Goal: Information Seeking & Learning: Check status

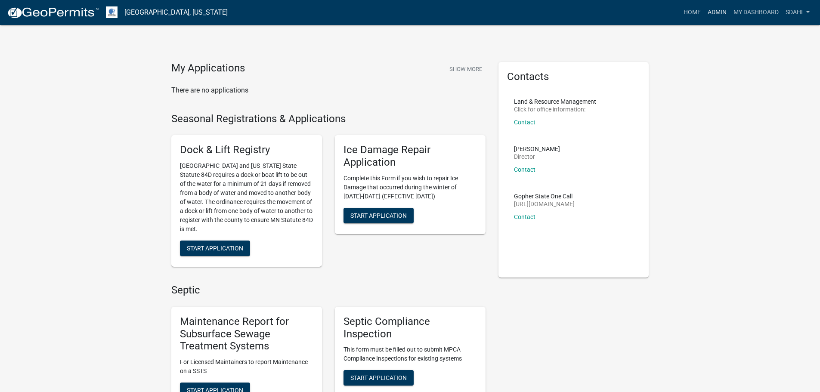
click at [709, 10] on link "Admin" at bounding box center [717, 12] width 26 height 16
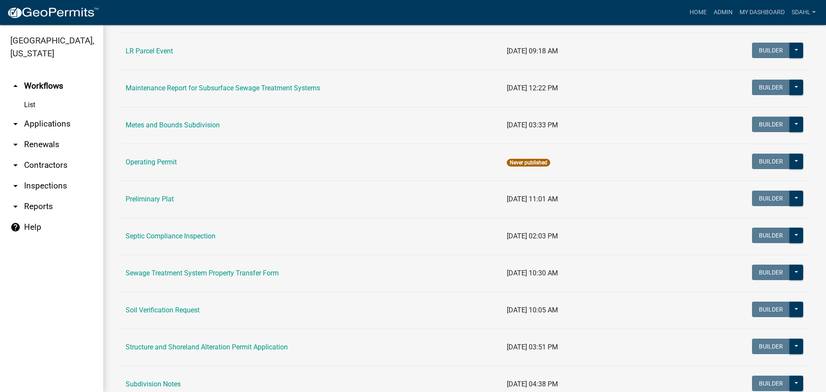
scroll to position [344, 0]
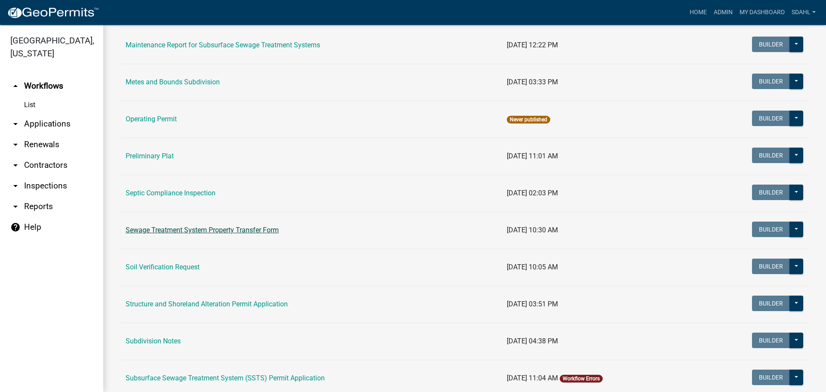
click at [258, 232] on link "Sewage Treatment System Property Transfer Form" at bounding box center [202, 230] width 153 height 8
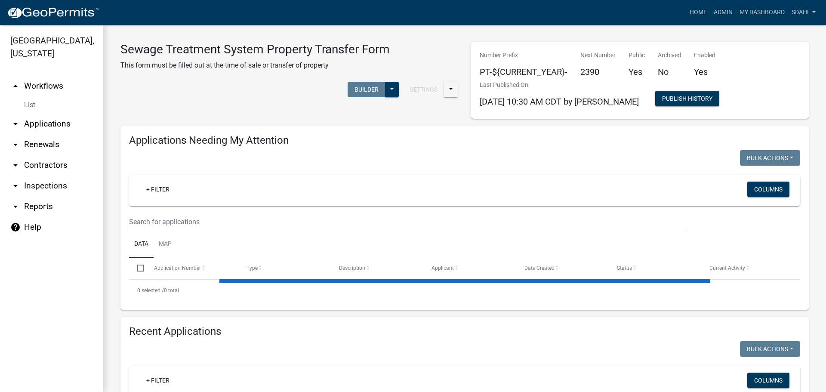
select select "3: 100"
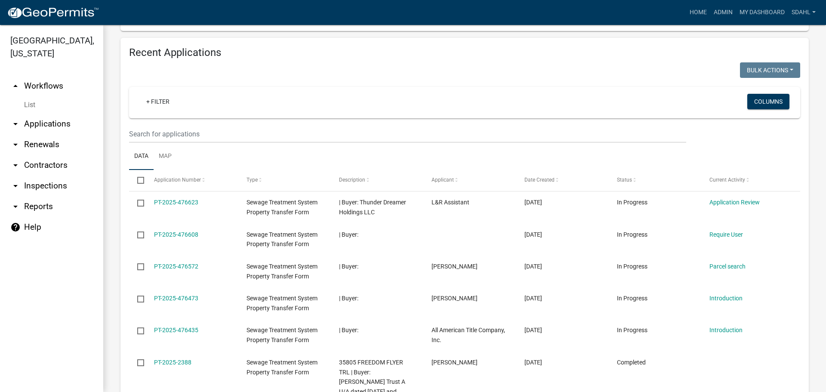
scroll to position [301, 0]
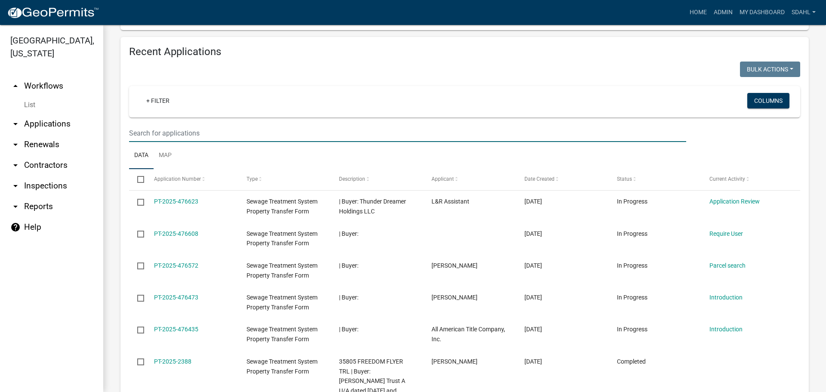
click at [207, 130] on input "text" at bounding box center [407, 133] width 557 height 18
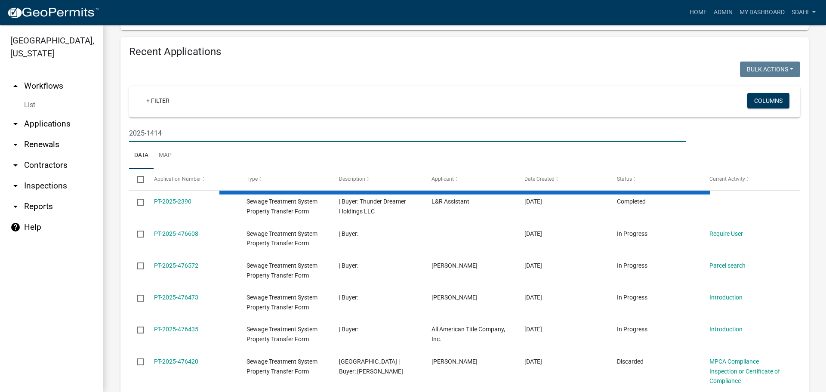
scroll to position [182, 0]
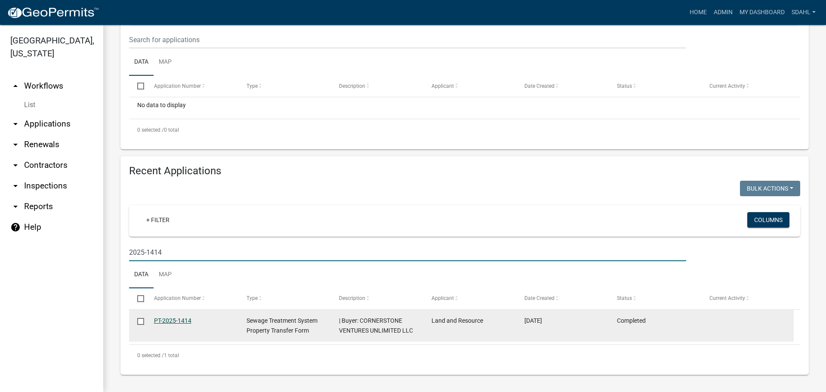
type input "2025-1414"
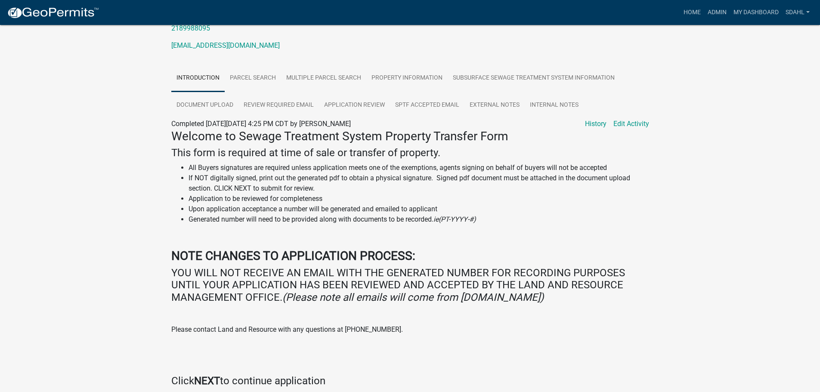
scroll to position [129, 0]
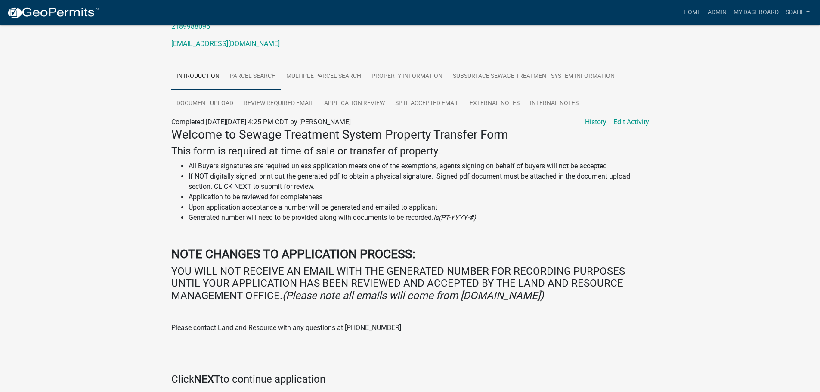
click at [243, 73] on link "Parcel search" at bounding box center [253, 77] width 56 height 28
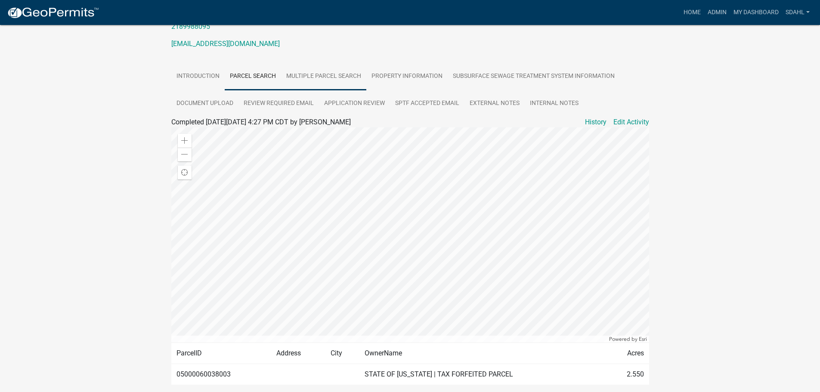
click at [336, 77] on link "Multiple Parcel Search" at bounding box center [323, 77] width 85 height 28
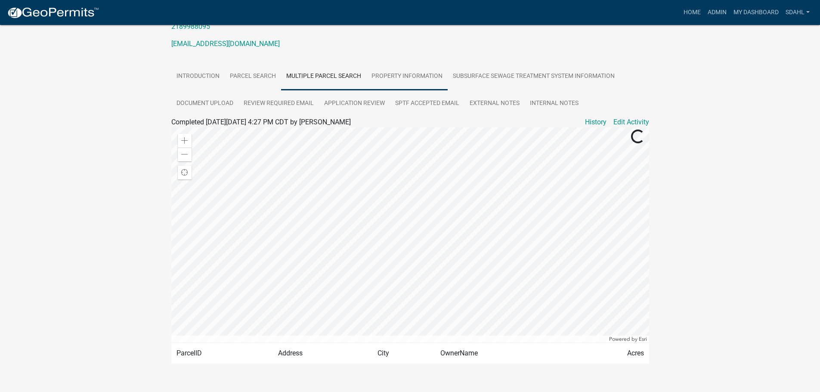
click at [413, 80] on link "Property Information" at bounding box center [406, 77] width 81 height 28
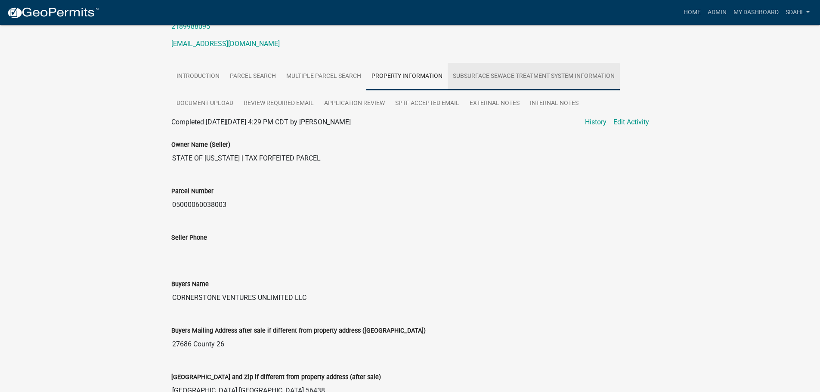
click at [501, 80] on link "Subsurface Sewage Treatment System Information" at bounding box center [534, 77] width 172 height 28
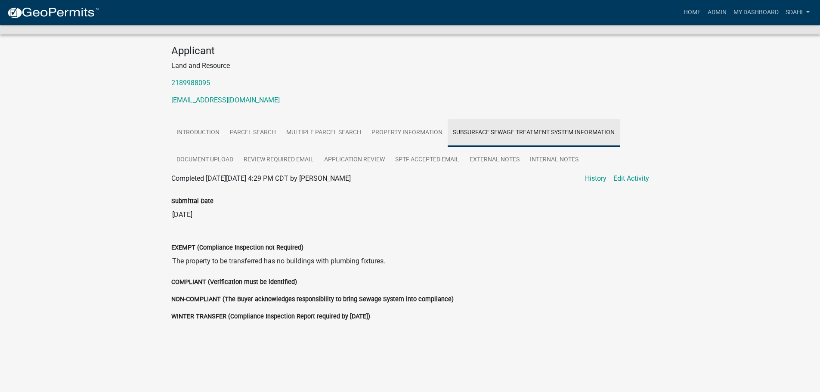
scroll to position [73, 0]
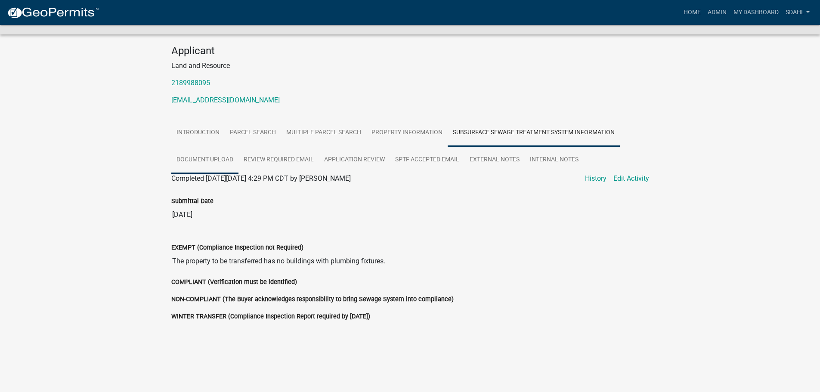
click at [201, 161] on link "Document Upload" at bounding box center [204, 160] width 67 height 28
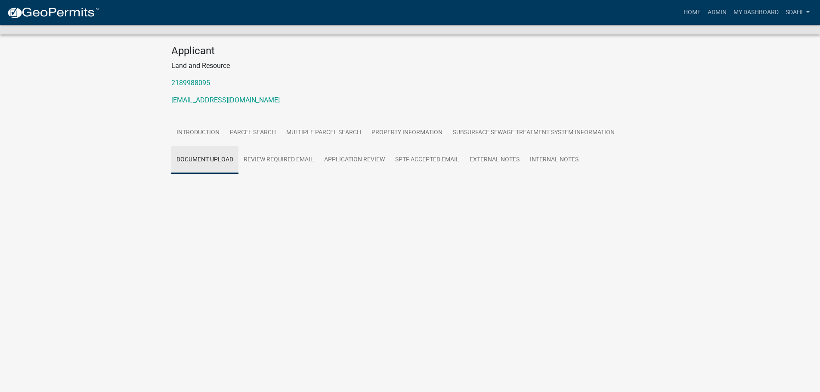
scroll to position [67, 0]
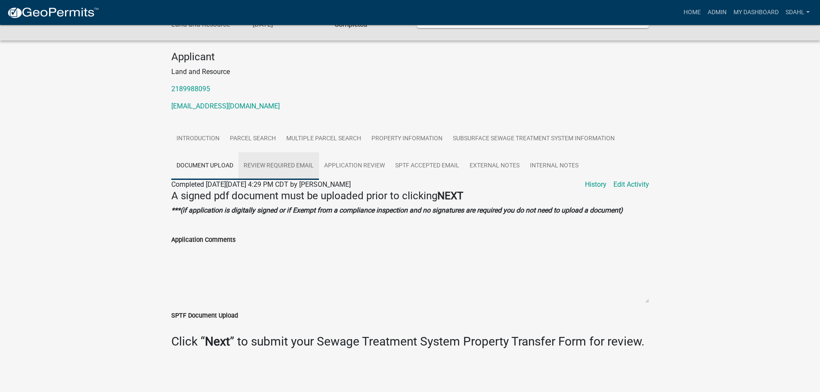
click at [255, 167] on link "Review Required Email" at bounding box center [278, 166] width 80 height 28
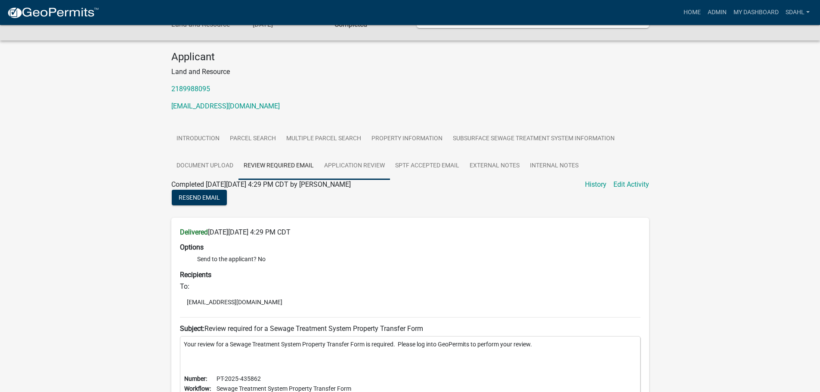
click at [368, 168] on link "Application Review" at bounding box center [354, 166] width 71 height 28
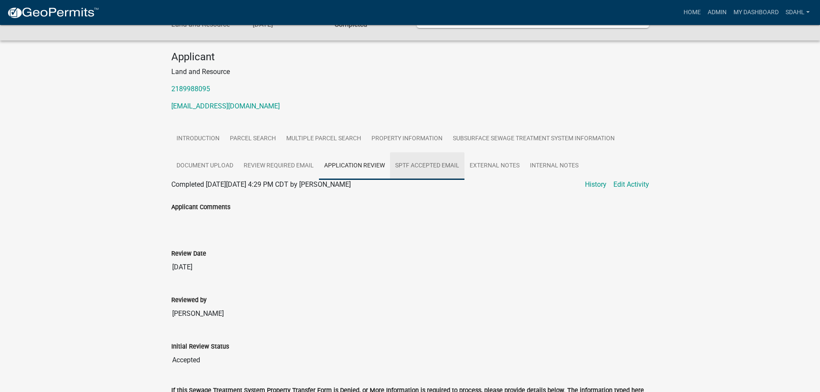
click at [429, 168] on link "SPTF Accepted Email" at bounding box center [427, 166] width 74 height 28
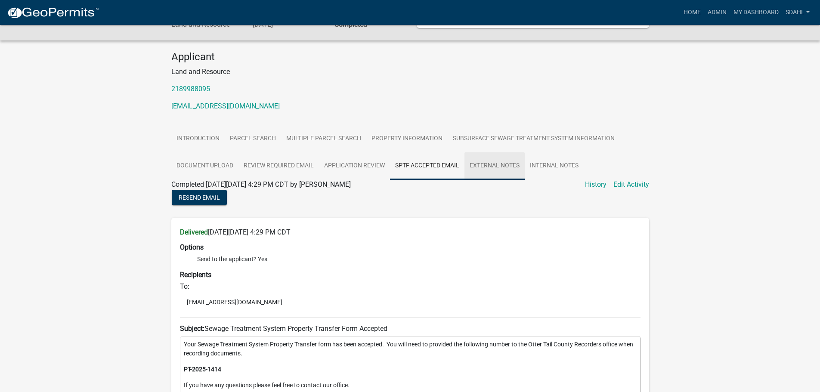
click at [497, 170] on link "External Notes" at bounding box center [494, 166] width 60 height 28
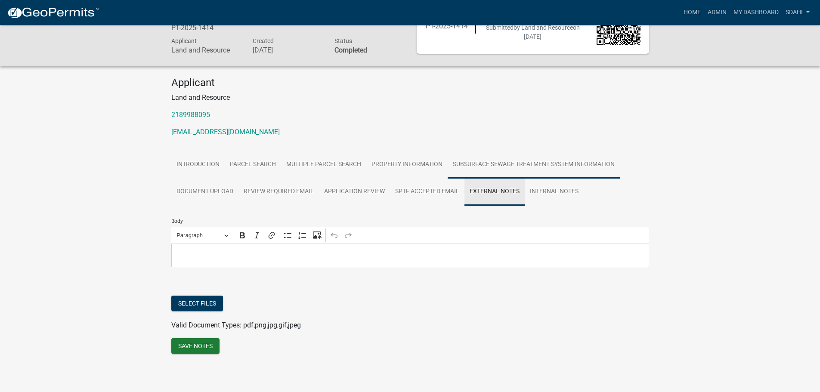
scroll to position [41, 0]
click at [564, 194] on link "Internal Notes" at bounding box center [554, 192] width 59 height 28
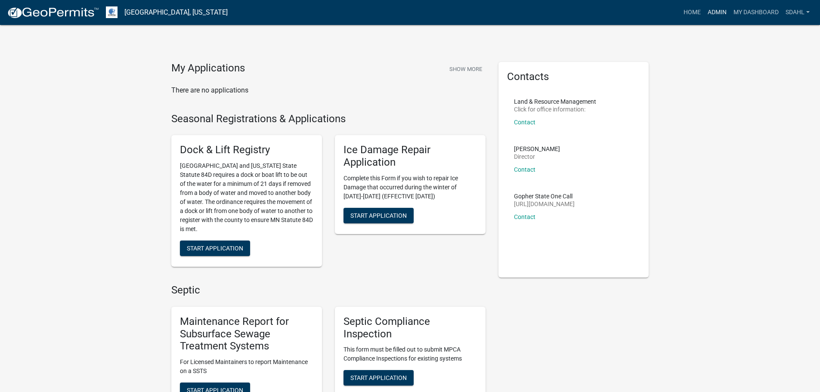
drag, startPoint x: 709, startPoint y: 11, endPoint x: 679, endPoint y: 25, distance: 33.7
click at [709, 11] on link "Admin" at bounding box center [717, 12] width 26 height 16
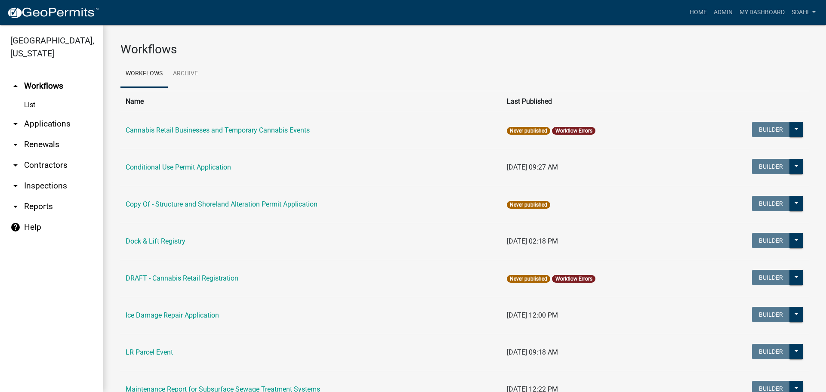
click at [47, 124] on link "arrow_drop_down Applications" at bounding box center [51, 124] width 103 height 21
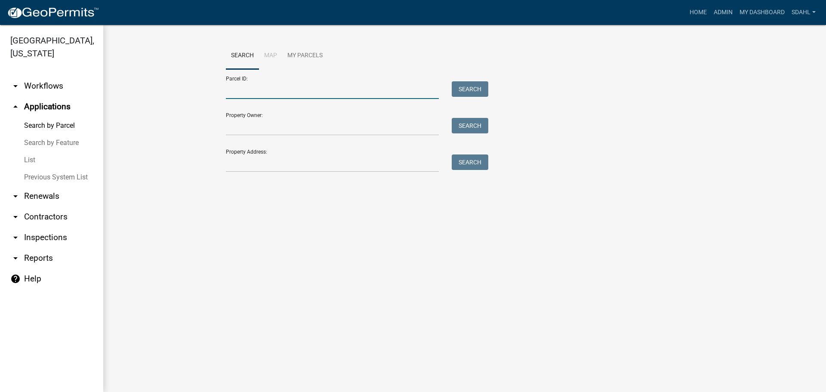
click at [311, 91] on input "Parcel ID:" at bounding box center [332, 90] width 213 height 18
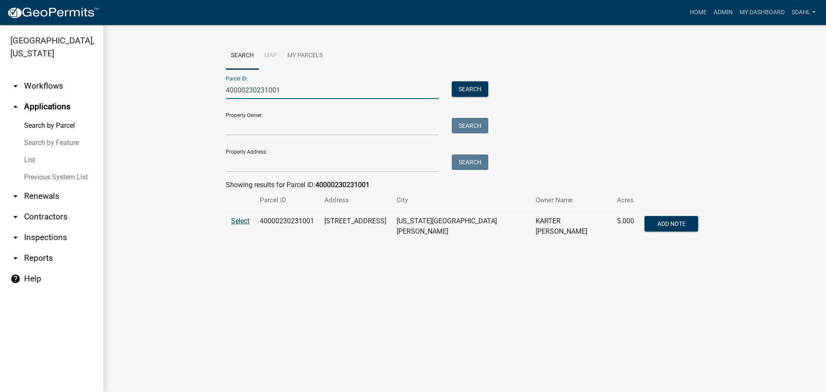
type input "40000230231001"
click at [241, 217] on span "Select" at bounding box center [240, 221] width 19 height 8
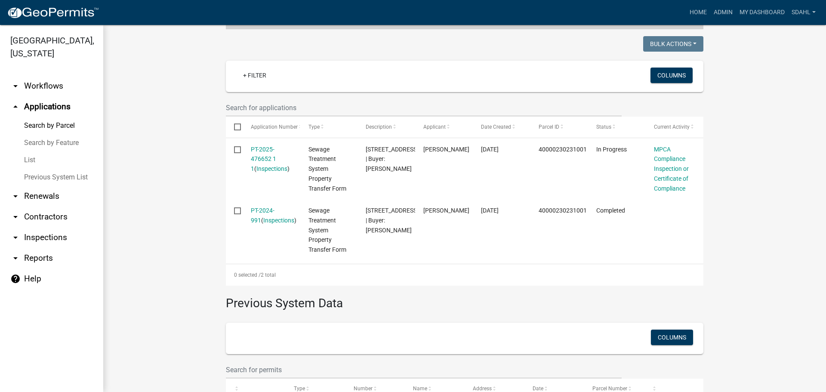
scroll to position [215, 0]
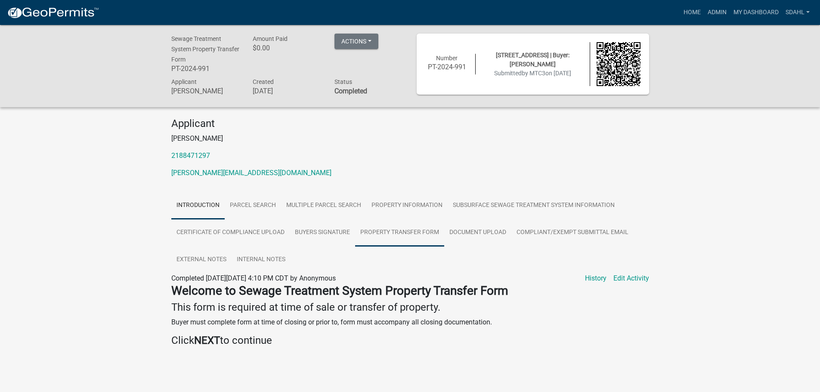
click at [404, 232] on link "Property Transfer Form" at bounding box center [399, 233] width 89 height 28
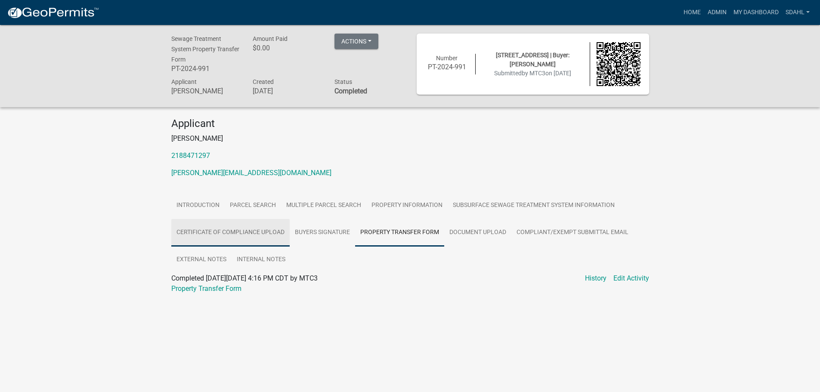
click at [260, 238] on link "Certificate of Compliance Upload" at bounding box center [230, 233] width 118 height 28
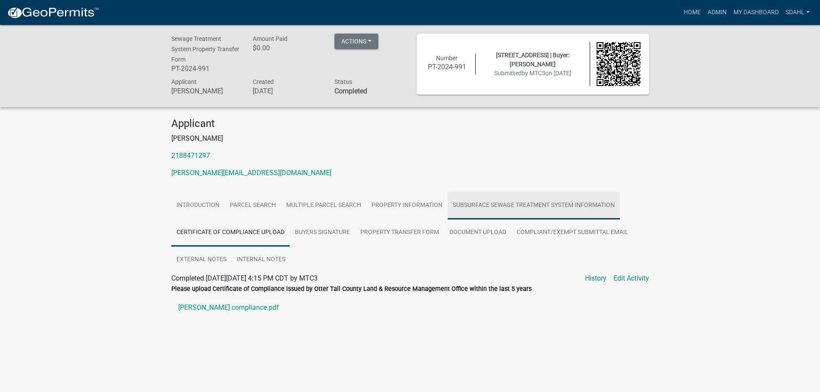
click at [513, 208] on link "Subsurface Sewage Treatment System Information" at bounding box center [534, 206] width 172 height 28
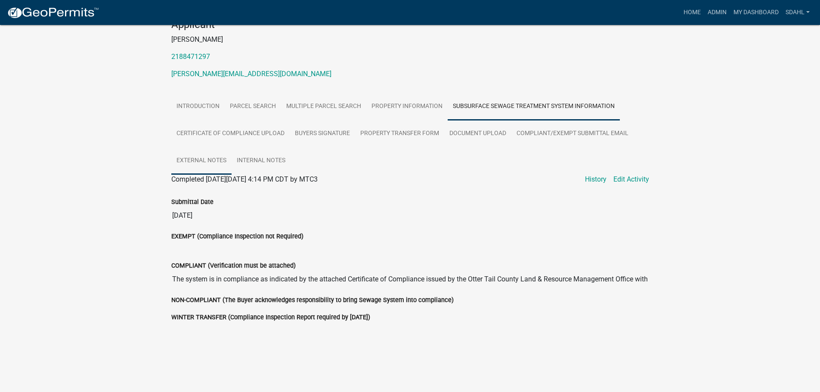
scroll to position [100, 0]
click at [582, 125] on link "Compliant/Exempt Submittal Email" at bounding box center [572, 133] width 122 height 28
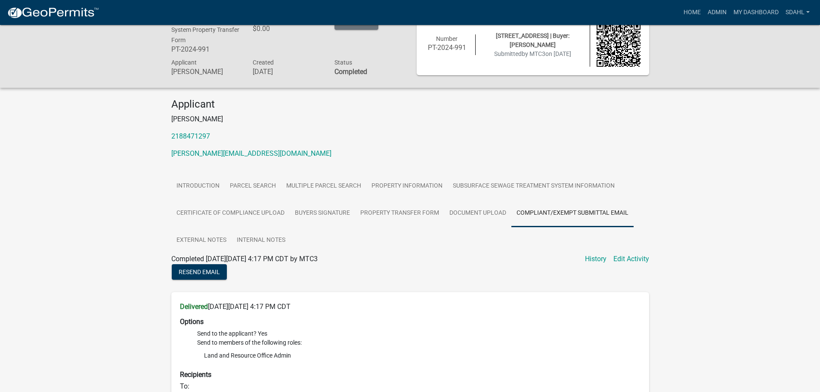
scroll to position [14, 0]
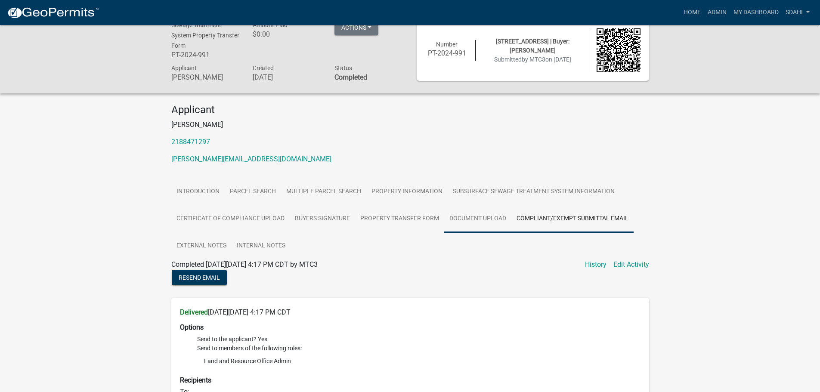
click at [466, 219] on link "Document Upload" at bounding box center [477, 219] width 67 height 28
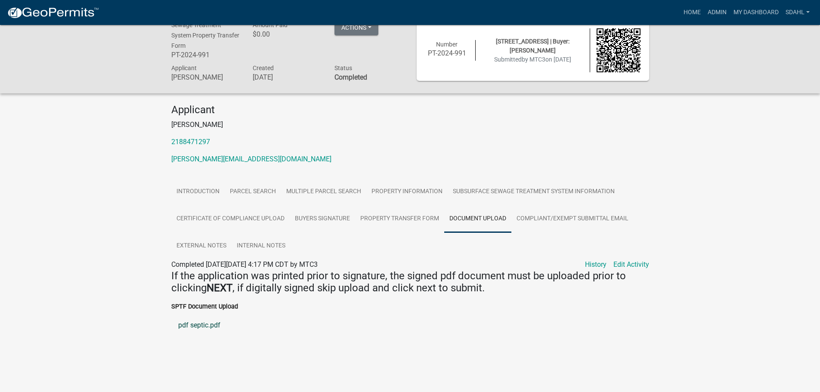
click at [215, 326] on link "pdf septic.pdf" at bounding box center [410, 325] width 478 height 21
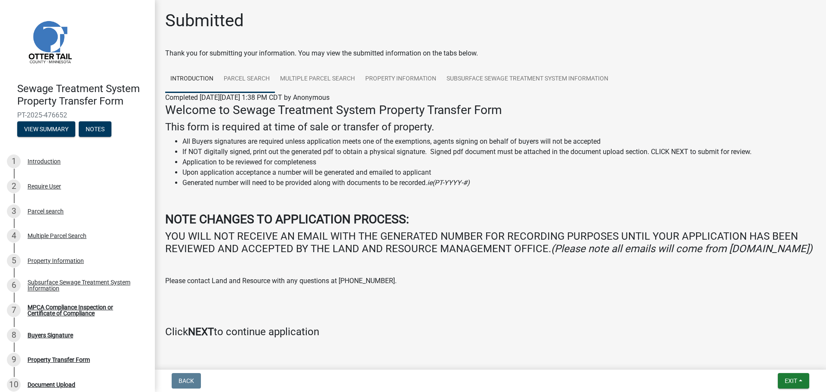
click at [241, 71] on link "Parcel search" at bounding box center [247, 79] width 56 height 28
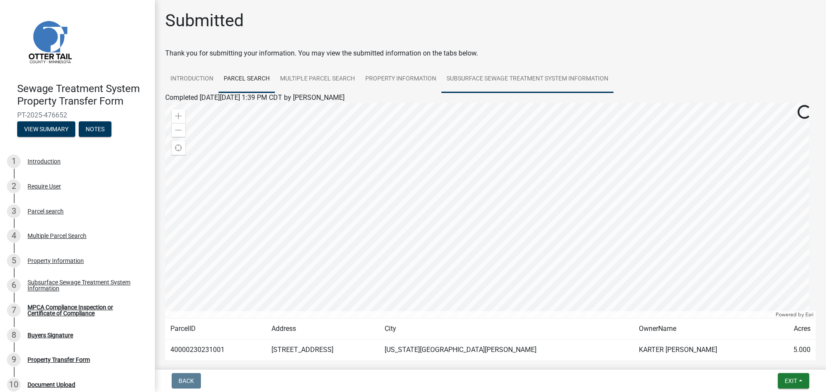
click at [516, 72] on link "Subsurface Sewage Treatment System Information" at bounding box center [528, 79] width 172 height 28
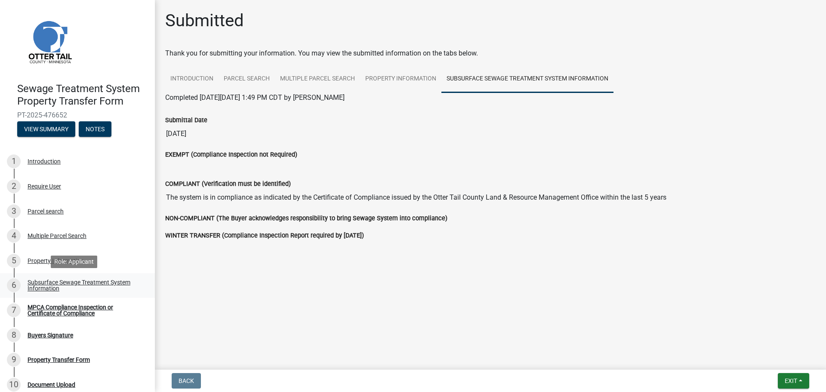
click at [57, 283] on div "Subsurface Sewage Treatment System Information" at bounding box center [85, 285] width 114 height 12
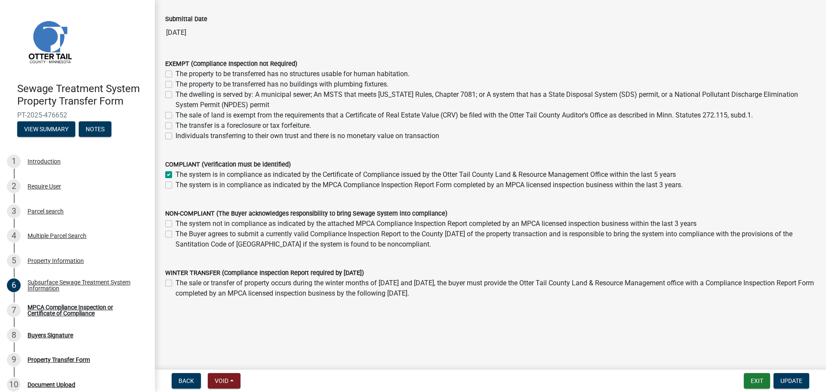
scroll to position [62, 0]
click at [52, 311] on div "MPCA Compliance Inspection or Certificate of Compliance" at bounding box center [85, 310] width 114 height 12
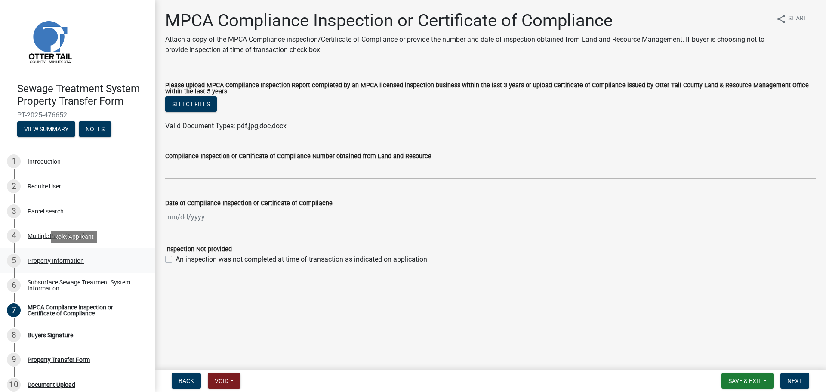
click at [64, 255] on div "5 Property Information" at bounding box center [74, 261] width 134 height 14
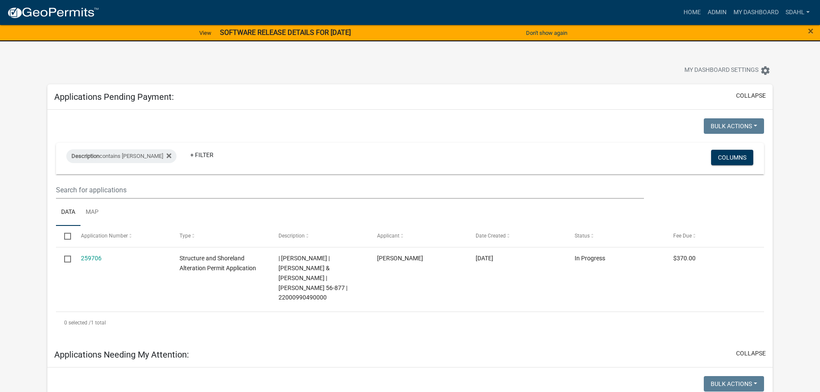
select select "3: 100"
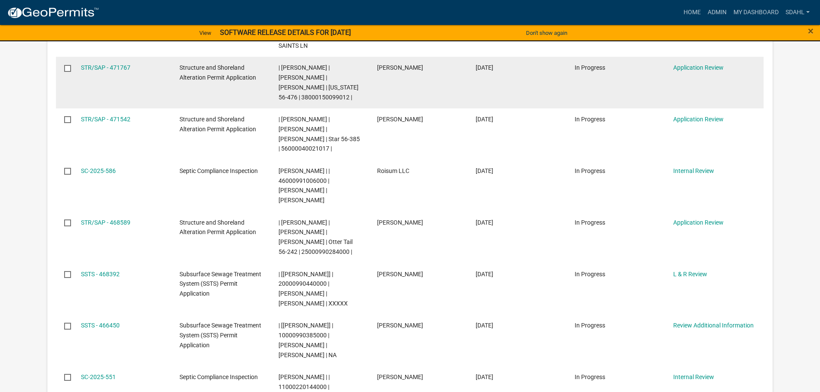
scroll to position [519, 0]
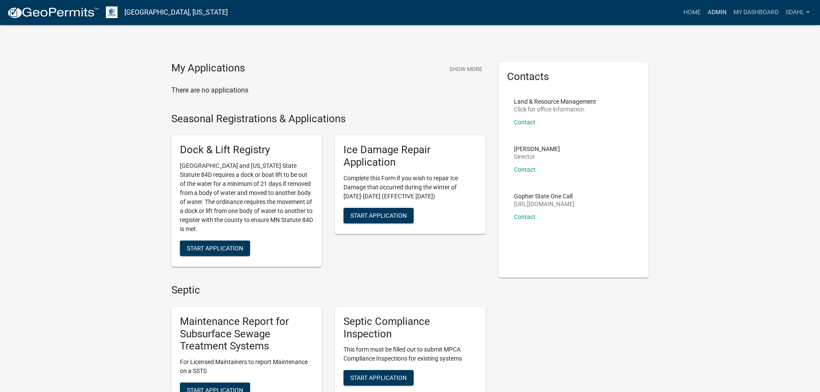
drag, startPoint x: 716, startPoint y: 13, endPoint x: 708, endPoint y: 18, distance: 9.3
click at [716, 13] on link "Admin" at bounding box center [717, 12] width 26 height 16
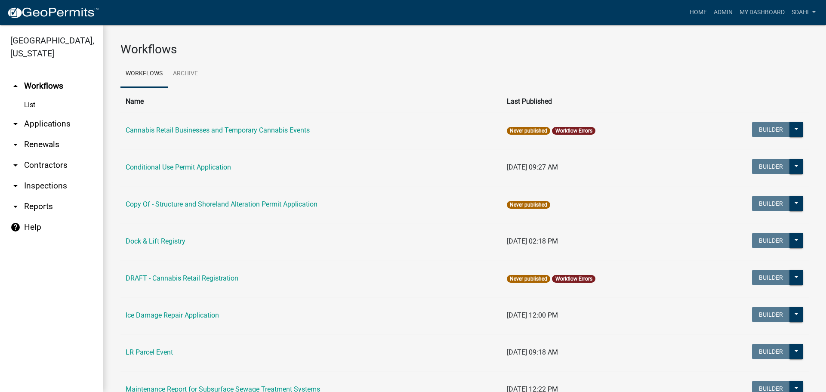
click at [38, 121] on link "arrow_drop_down Applications" at bounding box center [51, 124] width 103 height 21
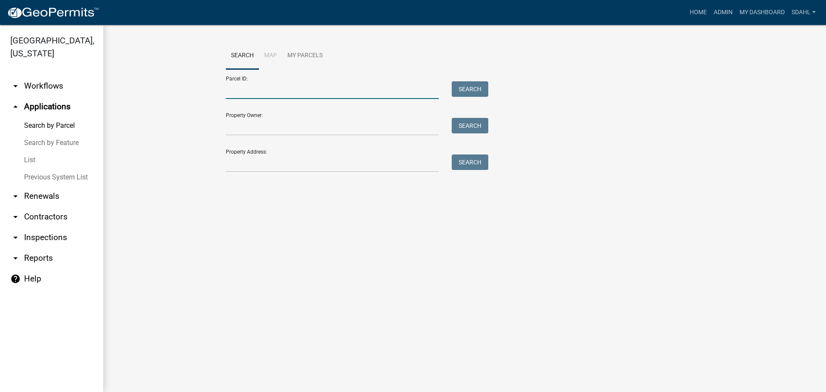
click at [316, 89] on input "Parcel ID:" at bounding box center [332, 90] width 213 height 18
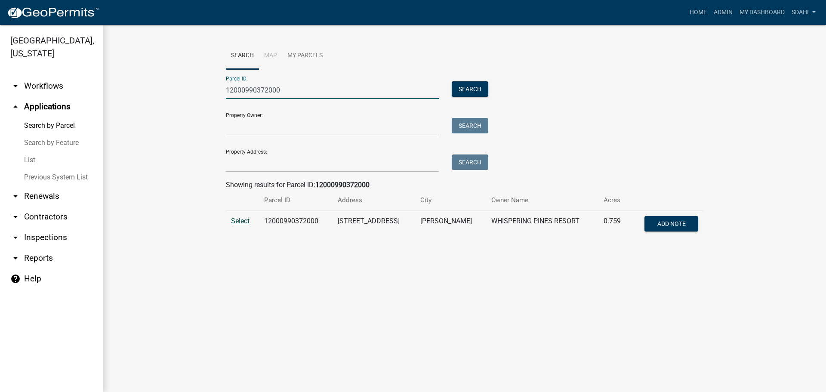
type input "12000990372000"
click at [240, 221] on span "Select" at bounding box center [240, 221] width 19 height 8
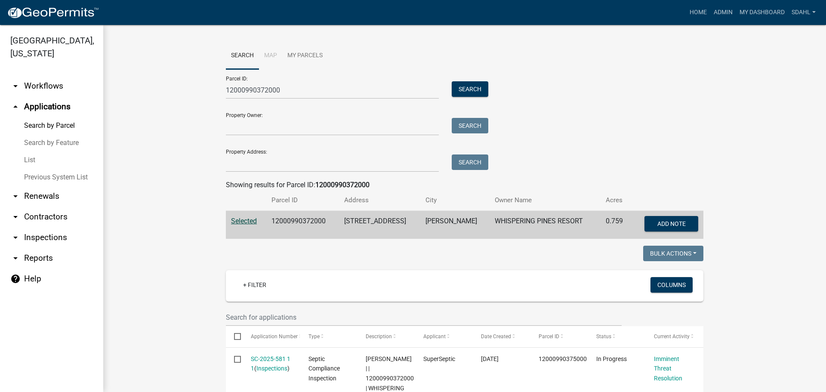
click at [716, 151] on wm-workflow-application-search-view "Search Map My Parcels Parcel ID: 12000990372000 Search Property Owner: Search P…" at bounding box center [464, 347] width 689 height 611
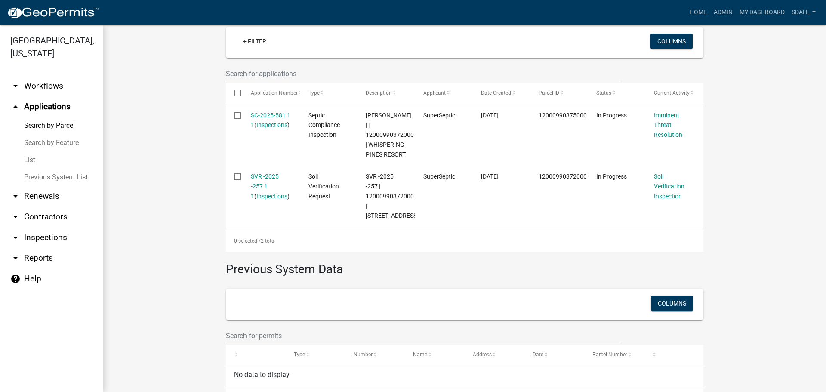
scroll to position [269, 0]
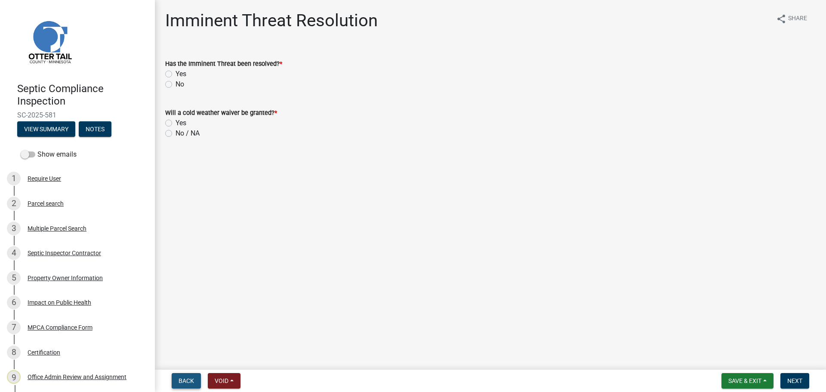
click at [185, 379] on span "Back" at bounding box center [186, 380] width 15 height 7
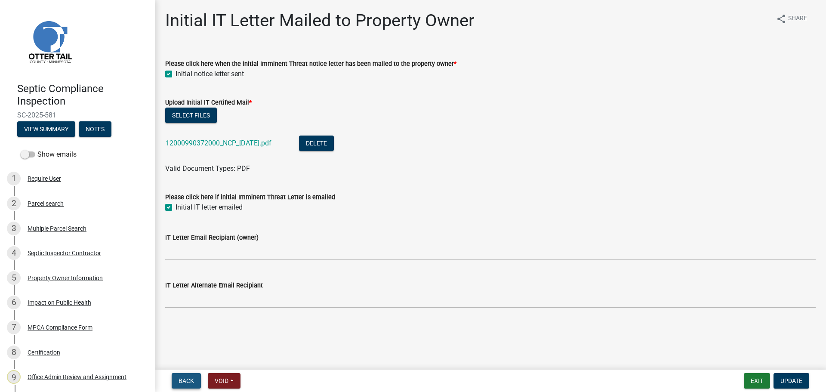
click at [185, 379] on span "Back" at bounding box center [186, 380] width 15 height 7
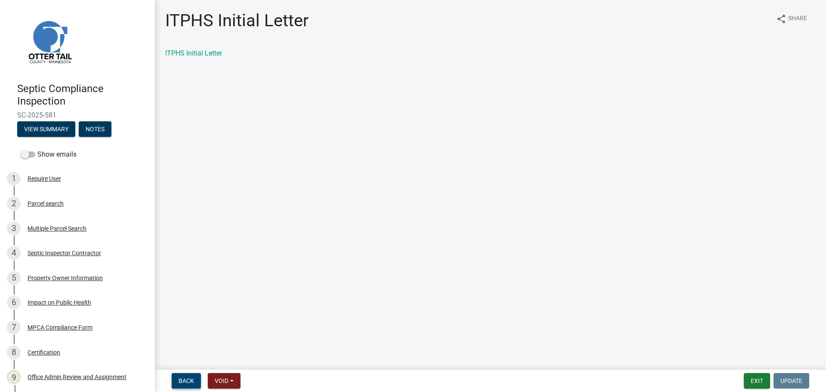
click at [185, 379] on span "Back" at bounding box center [186, 380] width 15 height 7
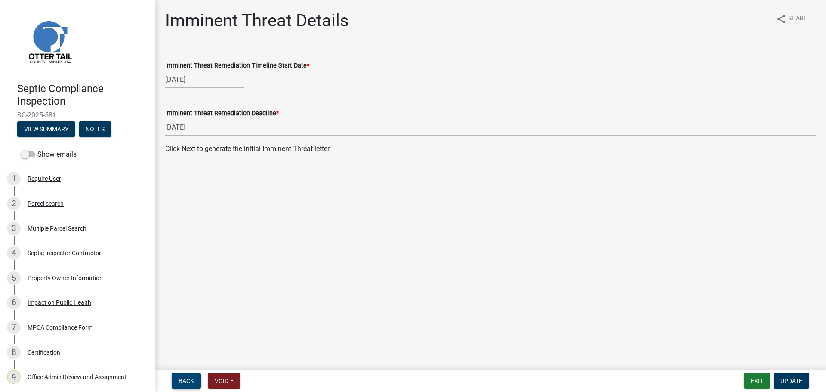
click at [185, 379] on span "Back" at bounding box center [186, 380] width 15 height 7
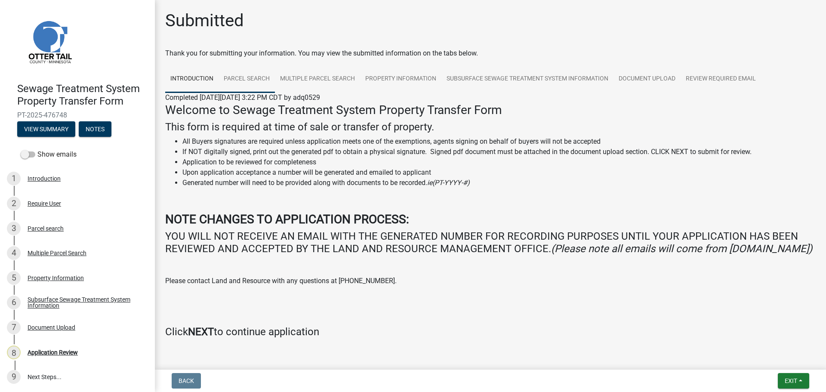
click at [243, 81] on link "Parcel search" at bounding box center [247, 79] width 56 height 28
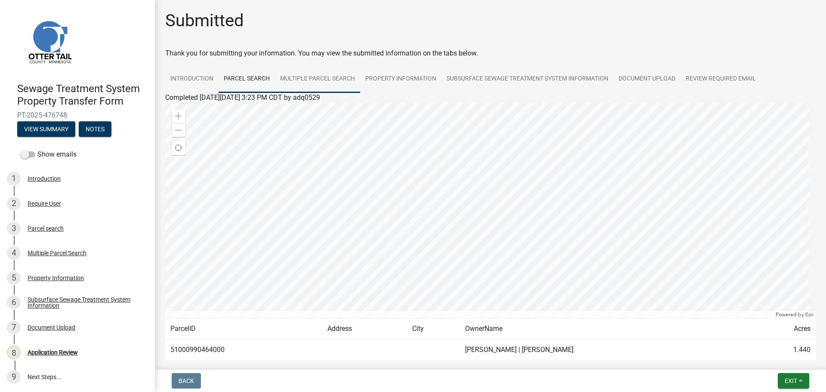
click at [333, 80] on link "Multiple Parcel Search" at bounding box center [317, 79] width 85 height 28
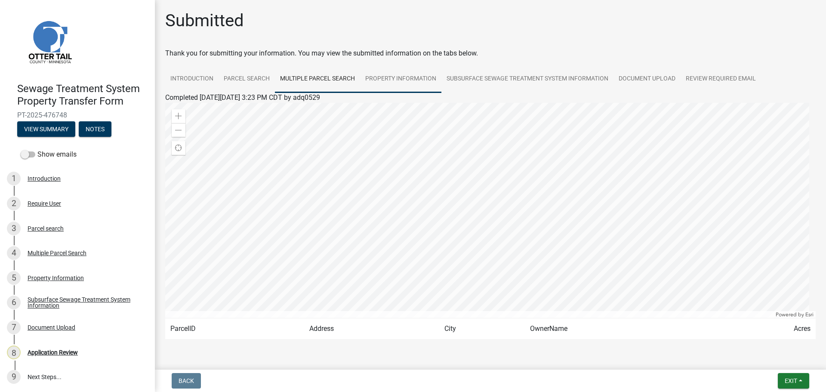
click at [415, 80] on link "Property Information" at bounding box center [400, 79] width 81 height 28
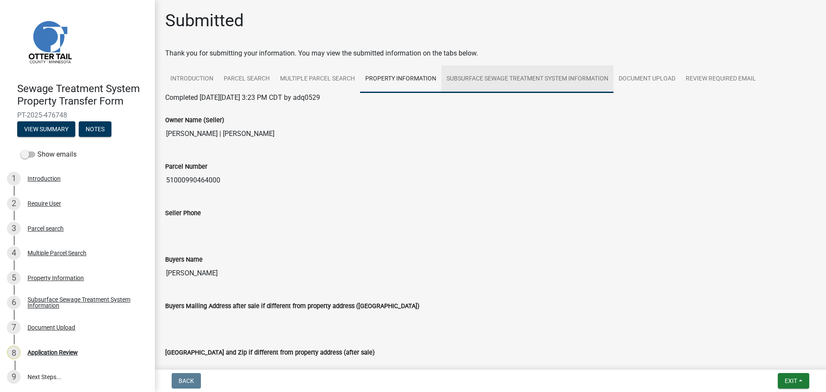
click at [547, 75] on link "Subsurface Sewage Treatment System Information" at bounding box center [528, 79] width 172 height 28
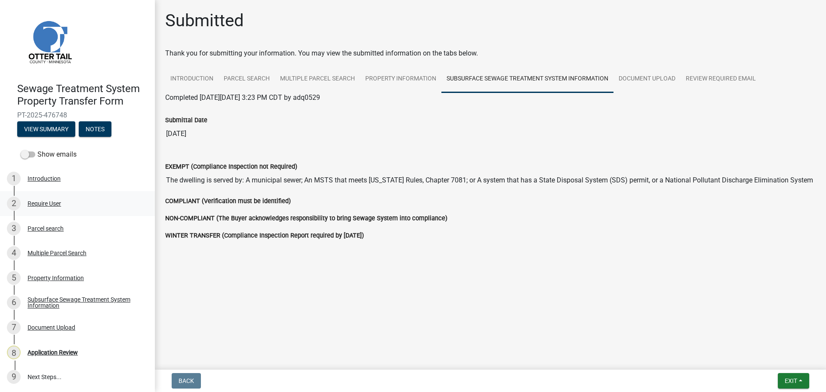
click at [54, 203] on div "Require User" at bounding box center [45, 204] width 34 height 6
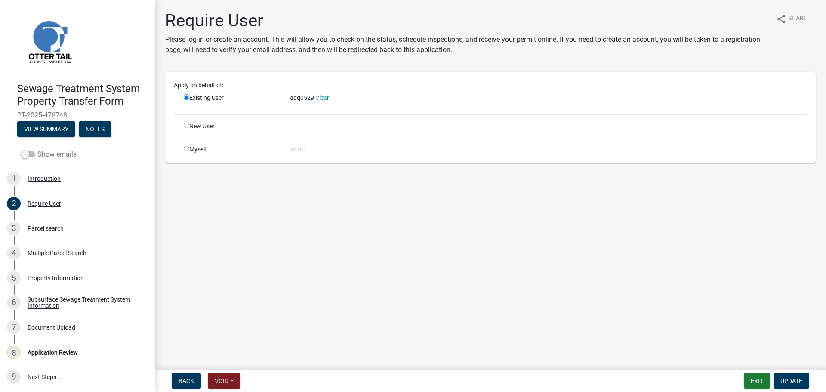
click at [46, 152] on label "Show emails" at bounding box center [49, 154] width 56 height 10
click at [37, 149] on input "Show emails" at bounding box center [37, 149] width 0 height 0
click at [48, 128] on button "View Summary" at bounding box center [46, 128] width 58 height 15
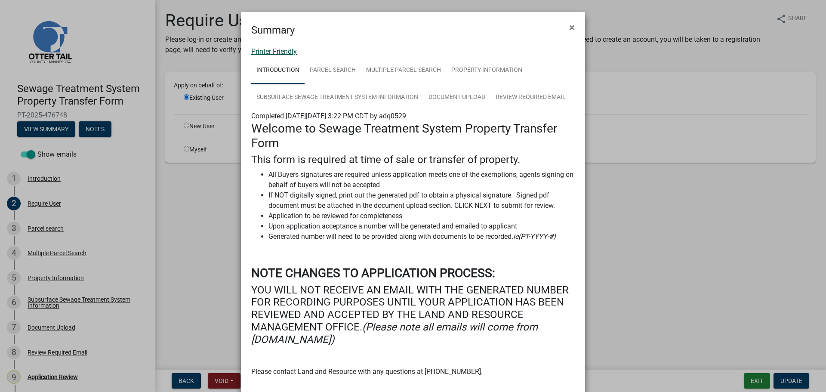
click at [287, 55] on link "Printer Friendly" at bounding box center [274, 51] width 46 height 8
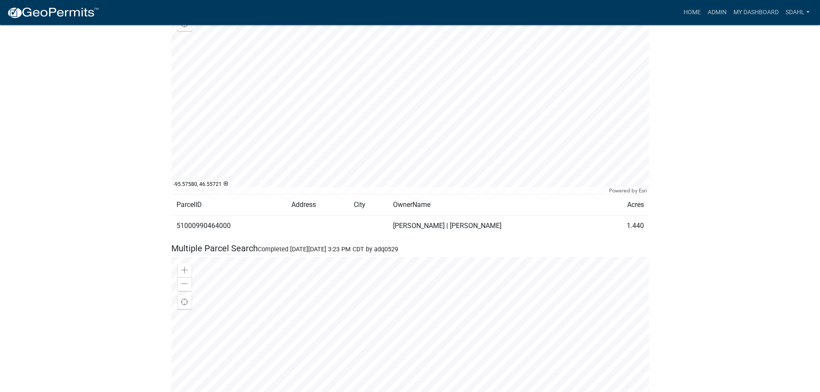
scroll to position [516, 0]
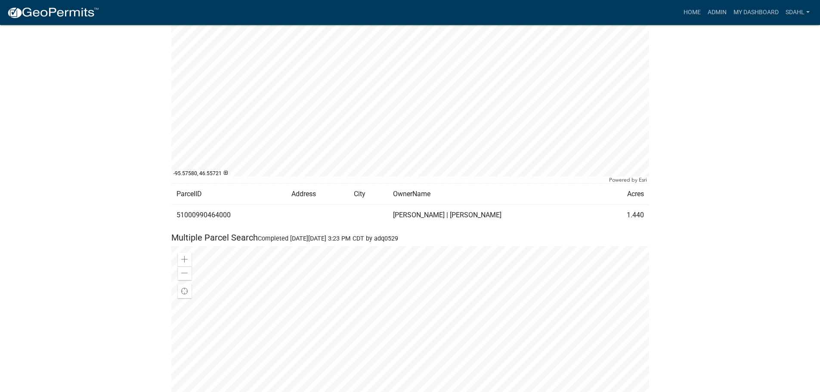
click at [204, 215] on td "51000990464000" at bounding box center [228, 214] width 115 height 21
copy td "51000990464000"
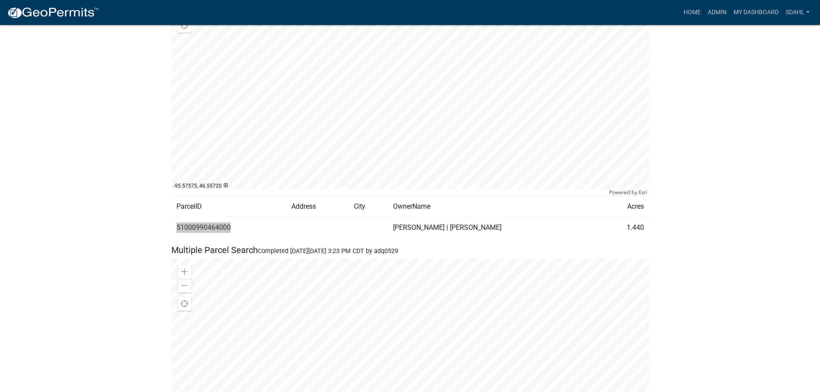
scroll to position [473, 0]
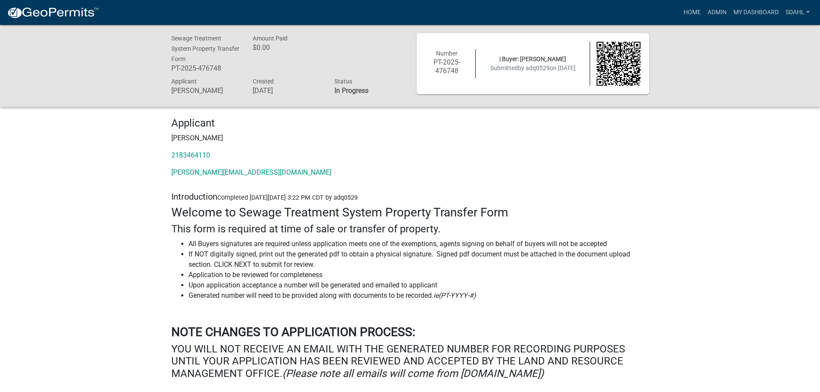
scroll to position [0, 0]
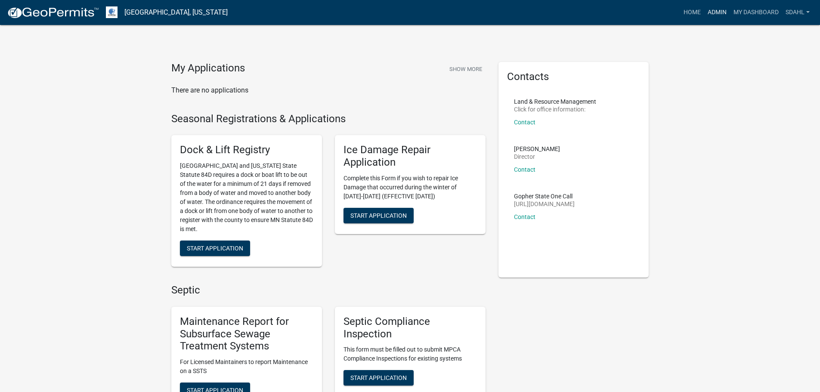
click at [713, 12] on link "Admin" at bounding box center [717, 12] width 26 height 16
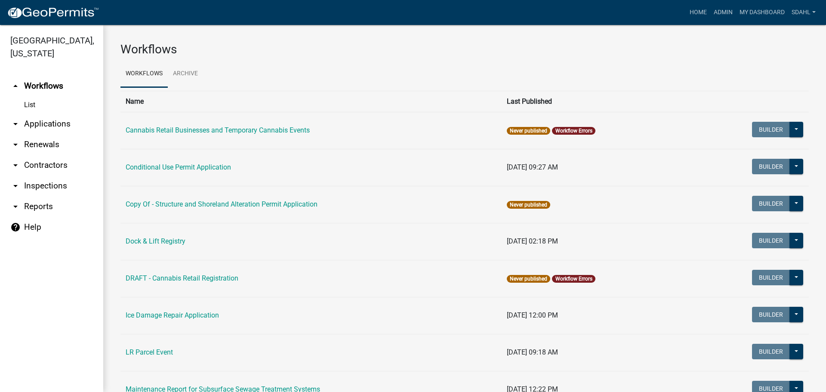
click at [33, 121] on link "arrow_drop_down Applications" at bounding box center [51, 124] width 103 height 21
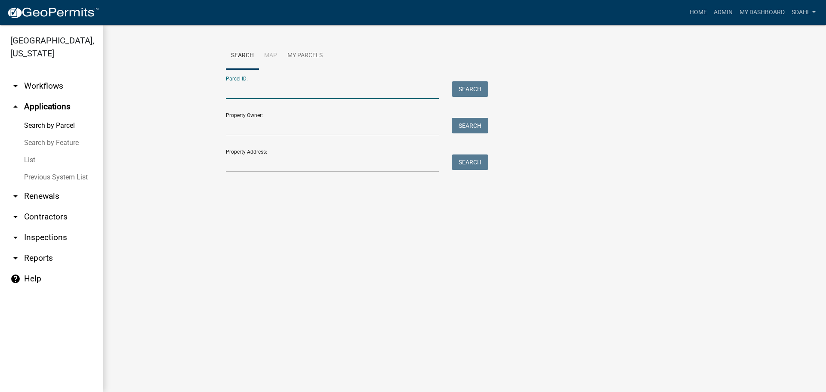
click at [286, 84] on input "Parcel ID:" at bounding box center [332, 90] width 213 height 18
paste input "51000990464000"
type input "51000990464000"
click at [461, 90] on button "Search" at bounding box center [470, 88] width 37 height 15
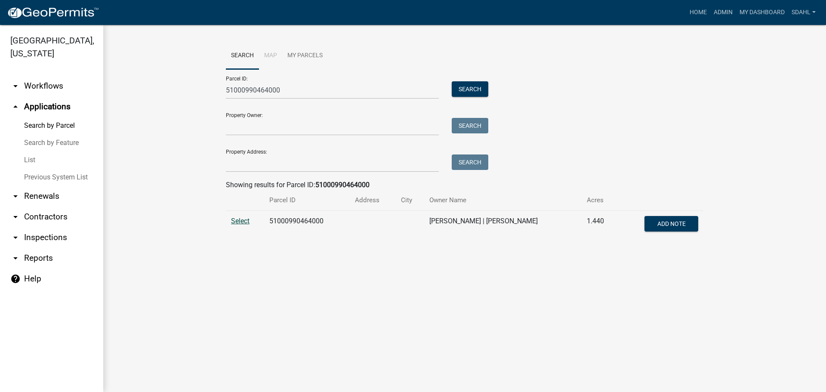
click at [239, 219] on span "Select" at bounding box center [240, 221] width 19 height 8
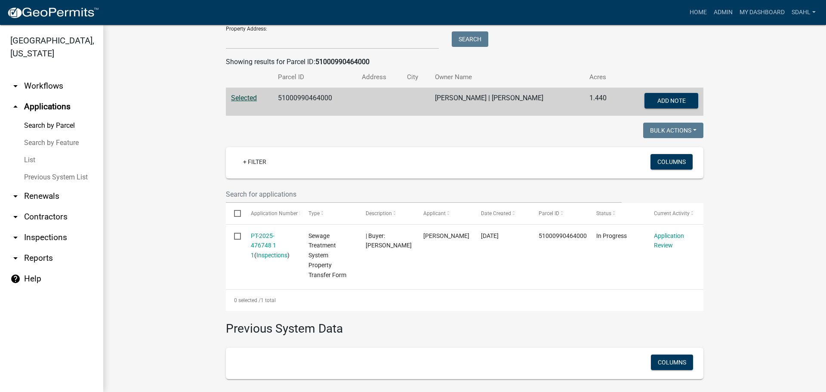
scroll to position [129, 0]
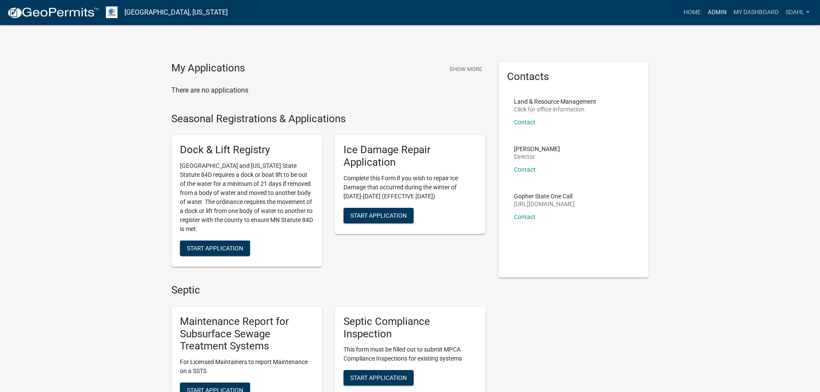
click at [725, 11] on link "Admin" at bounding box center [717, 12] width 26 height 16
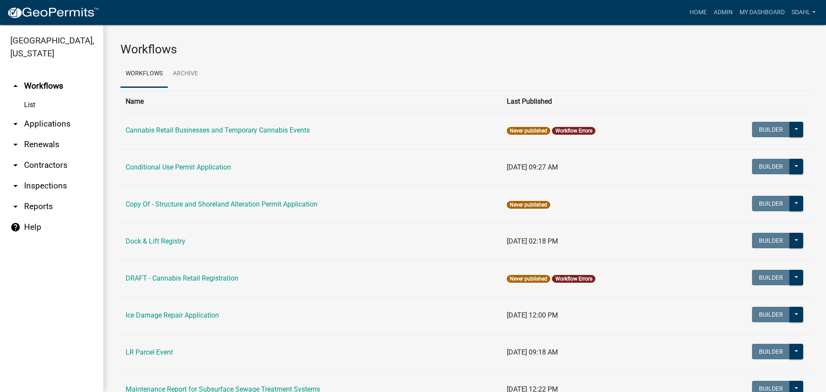
click at [51, 121] on link "arrow_drop_down Applications" at bounding box center [51, 124] width 103 height 21
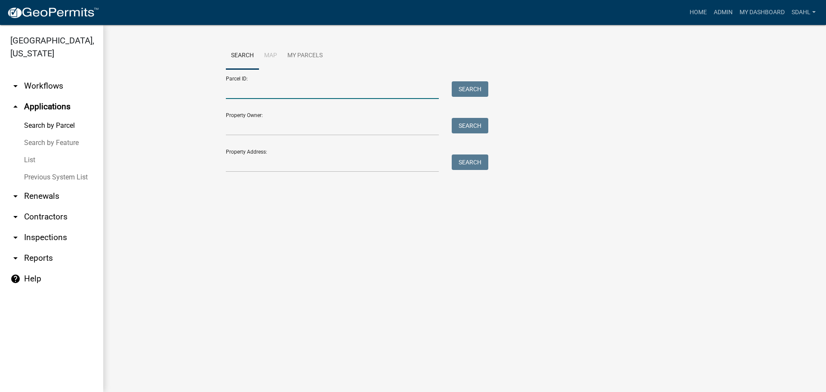
click at [290, 88] on input "Parcel ID:" at bounding box center [332, 90] width 213 height 18
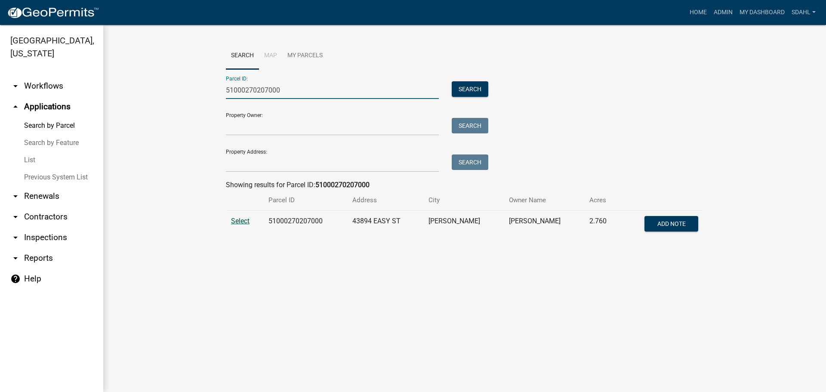
type input "51000270207000"
click at [241, 221] on span "Select" at bounding box center [240, 221] width 19 height 8
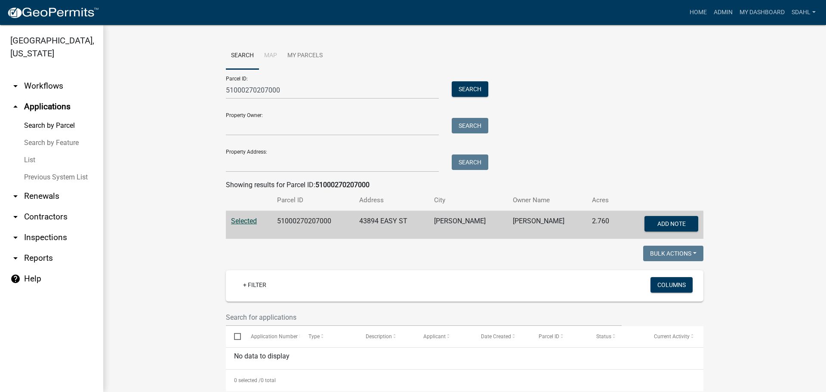
click at [266, 57] on li "Map" at bounding box center [270, 56] width 23 height 28
click at [256, 91] on input "51000270207000" at bounding box center [332, 90] width 213 height 18
